Goal: Book appointment/travel/reservation

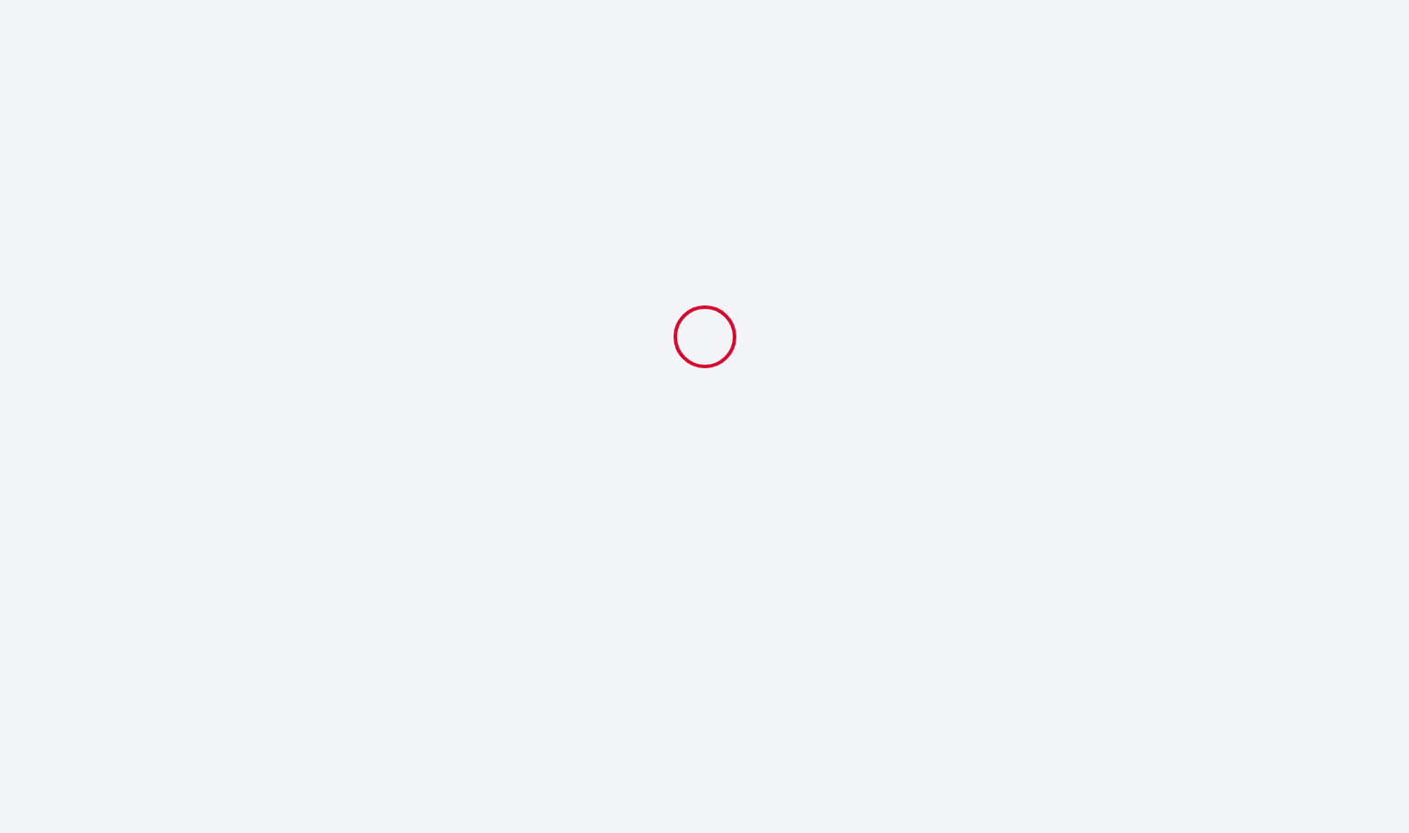
select select
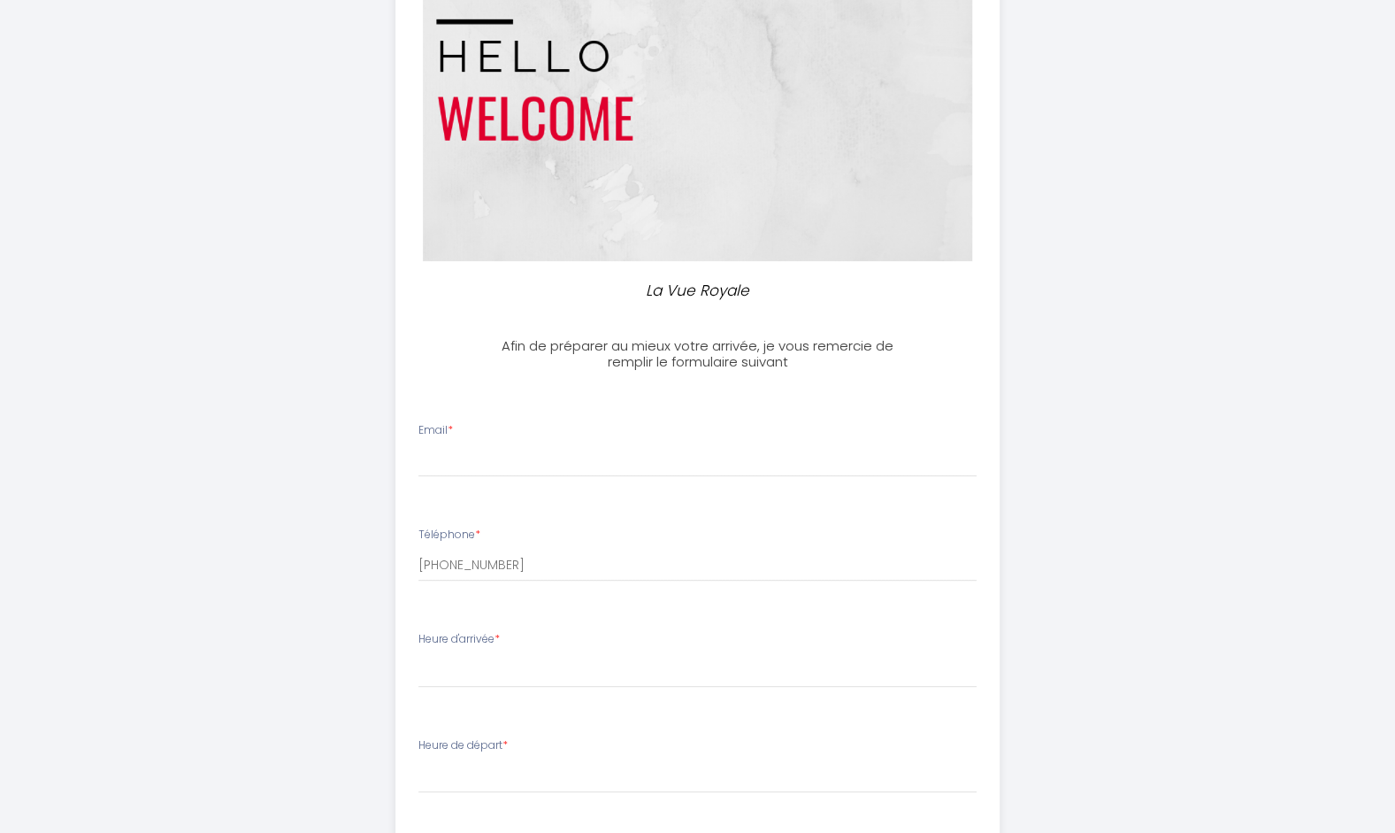
scroll to position [177, 0]
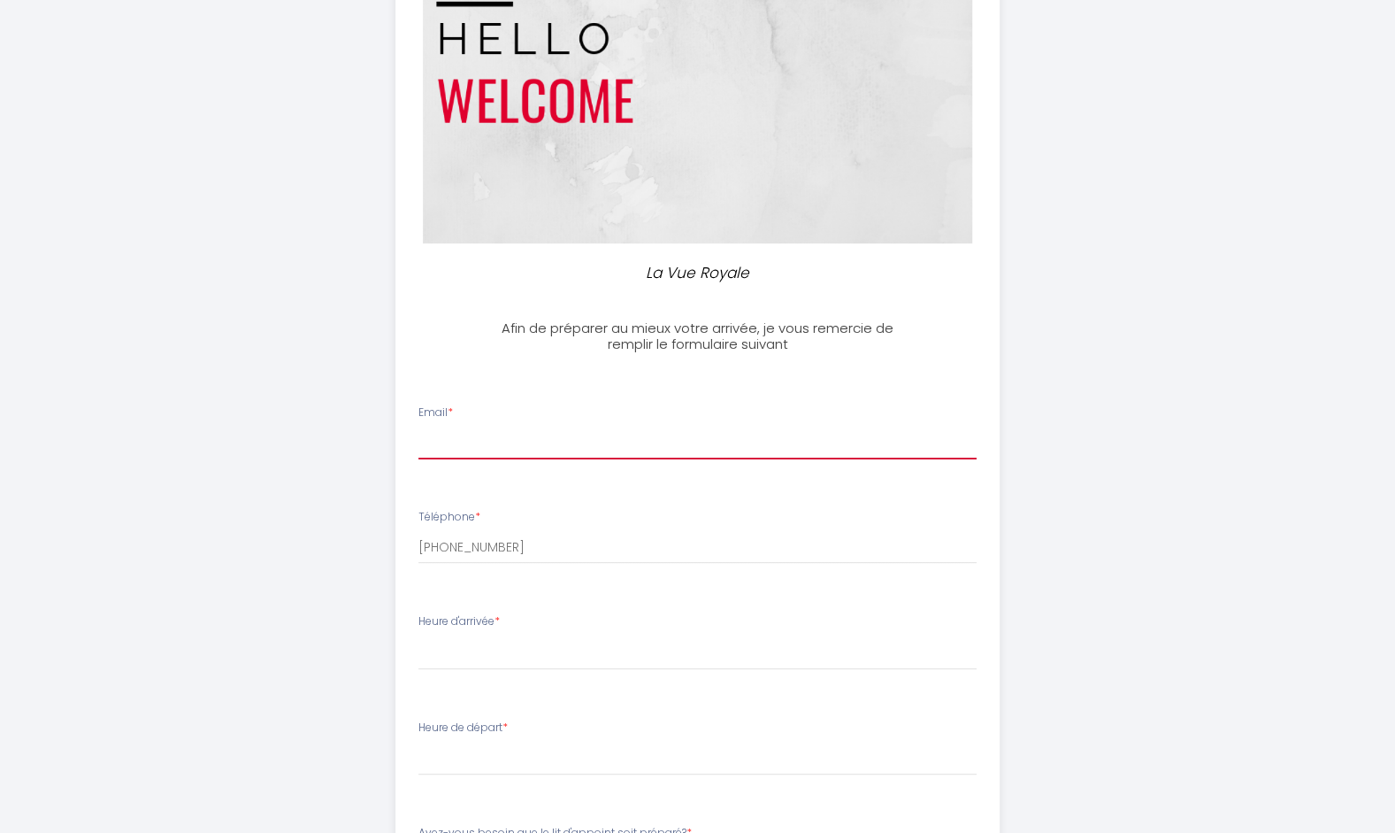
click at [442, 448] on input "Email *" at bounding box center [698, 443] width 558 height 32
type input "[EMAIL_ADDRESS][DOMAIN_NAME]"
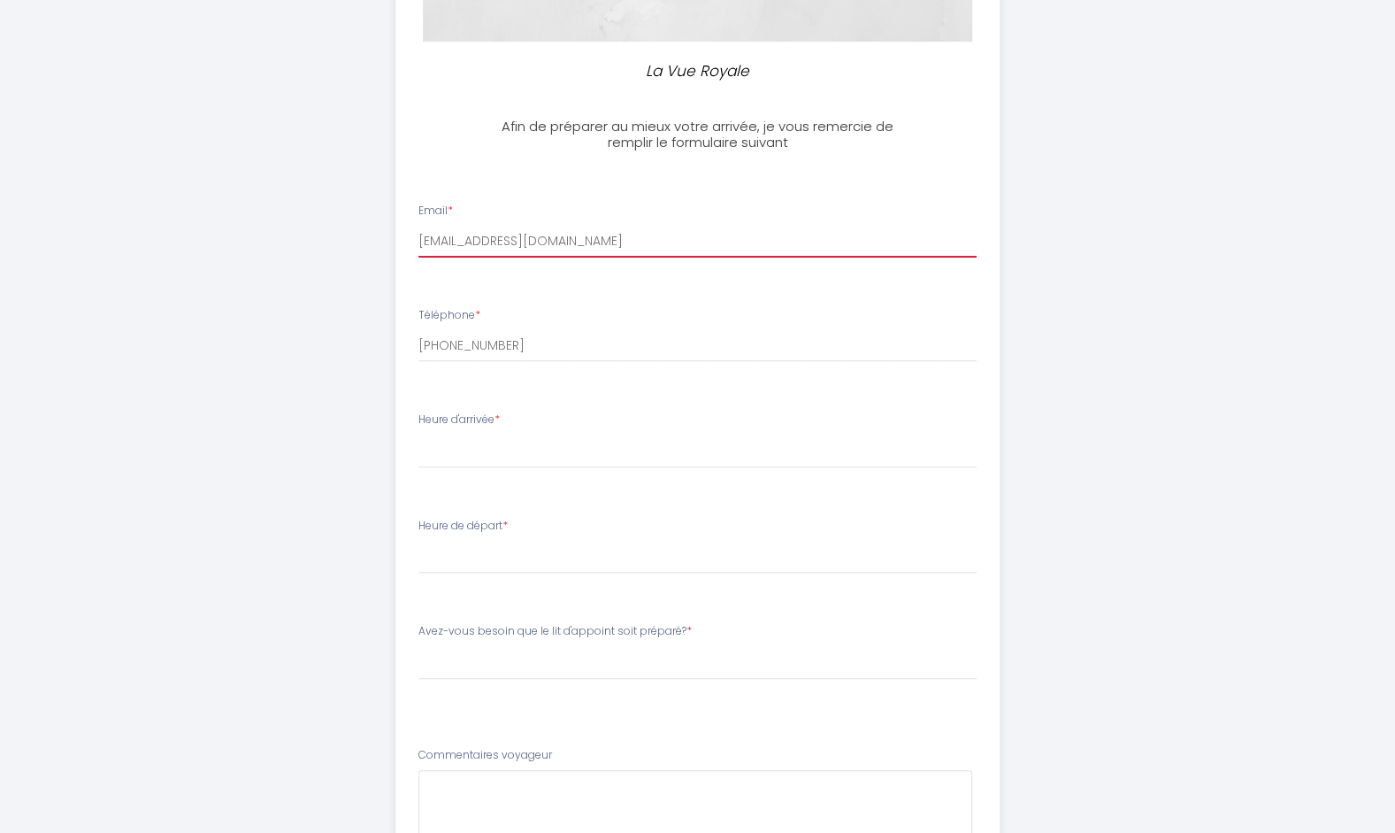
scroll to position [354, 0]
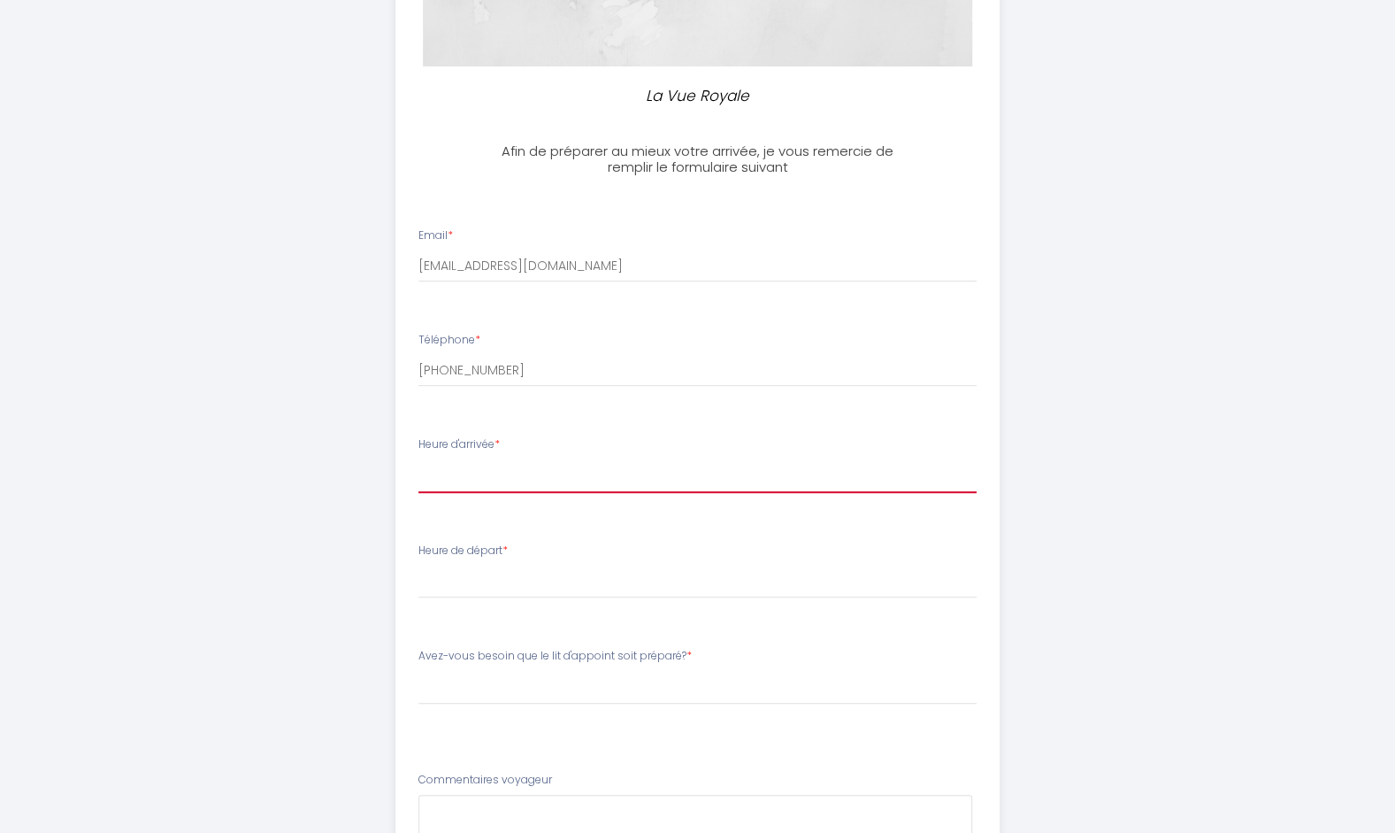
click at [435, 480] on select "16:00 16:30 17:00 17:30 18:00 18:30 19:00 19:30 20:00 20:30 21:00 21:30 22:00 2…" at bounding box center [698, 476] width 558 height 34
select select "21:00"
click at [419, 459] on select "16:00 16:30 17:00 17:30 18:00 18:30 19:00 19:30 20:00 20:30 21:00 21:30 22:00 2…" at bounding box center [698, 476] width 558 height 34
click at [487, 473] on select "16:00 16:30 17:00 17:30 18:00 18:30 19:00 19:30 20:00 20:30 21:00 21:30 22:00 2…" at bounding box center [698, 476] width 558 height 34
click at [464, 473] on select "16:00 16:30 17:00 17:30 18:00 18:30 19:00 19:30 20:00 20:30 21:00 21:30 22:00 2…" at bounding box center [698, 476] width 558 height 34
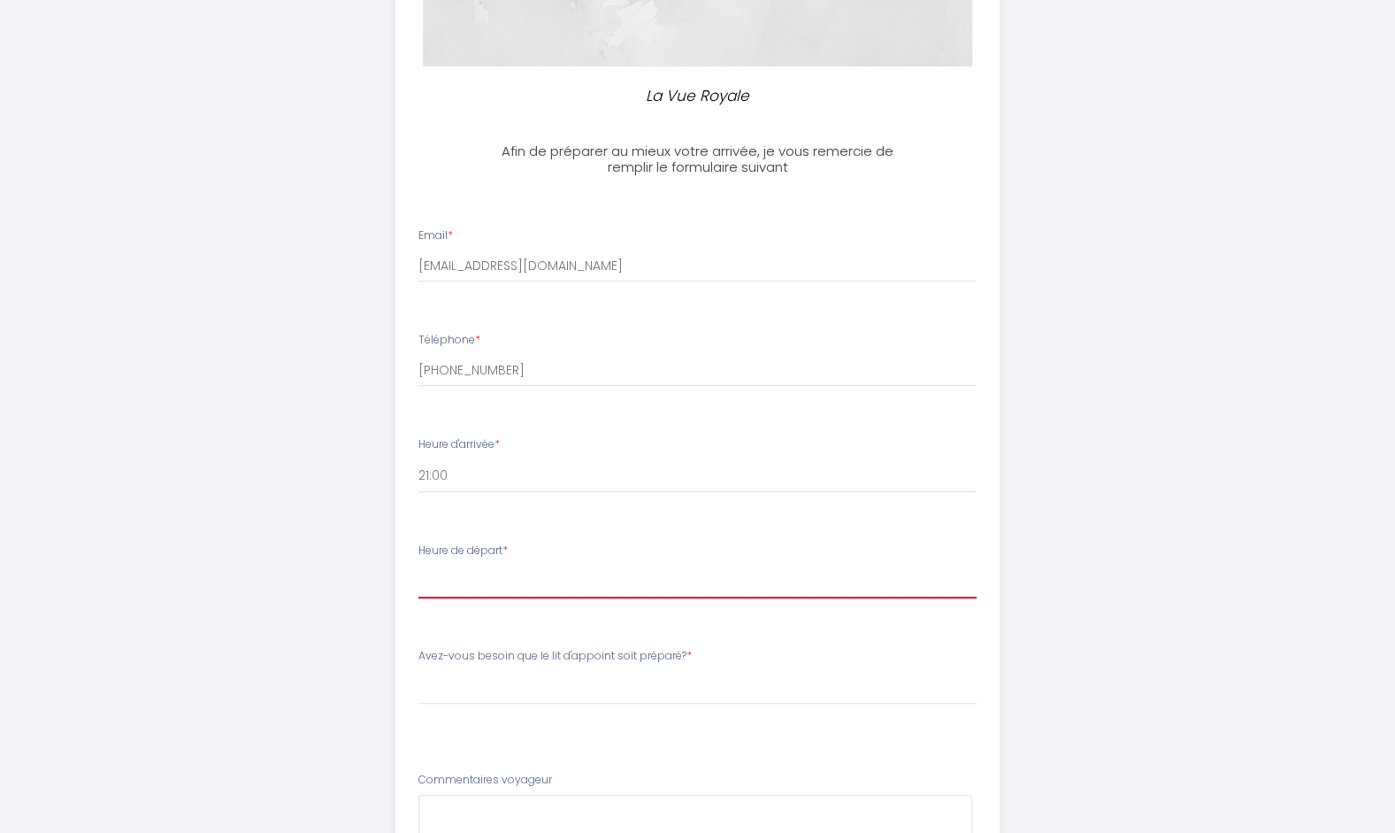
click at [451, 580] on select "00:00 00:30 01:00 01:30 02:00 02:30 03:00 03:30 04:00 04:30 05:00 05:30 06:00 0…" at bounding box center [698, 582] width 558 height 34
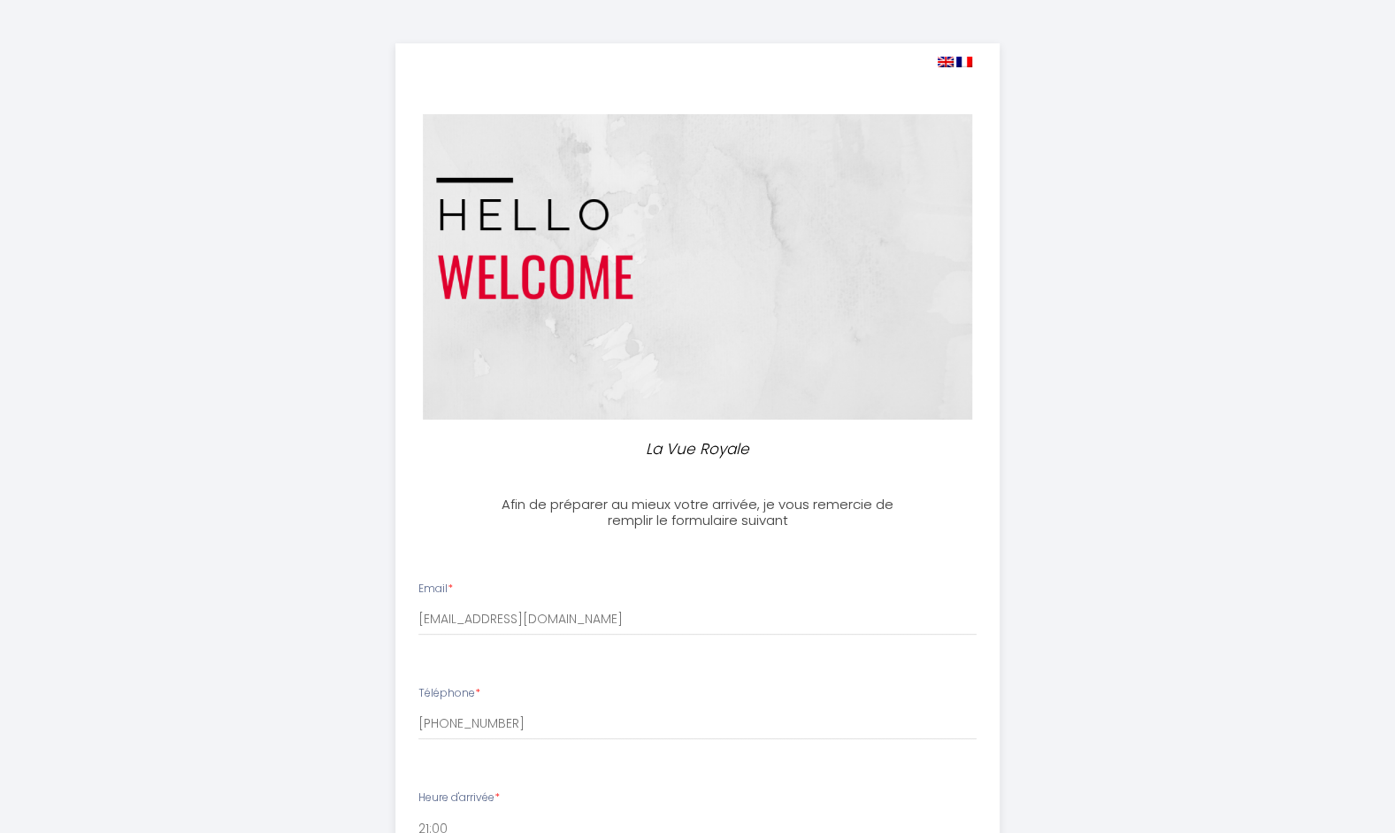
scroll to position [0, 0]
